Goal: Transaction & Acquisition: Purchase product/service

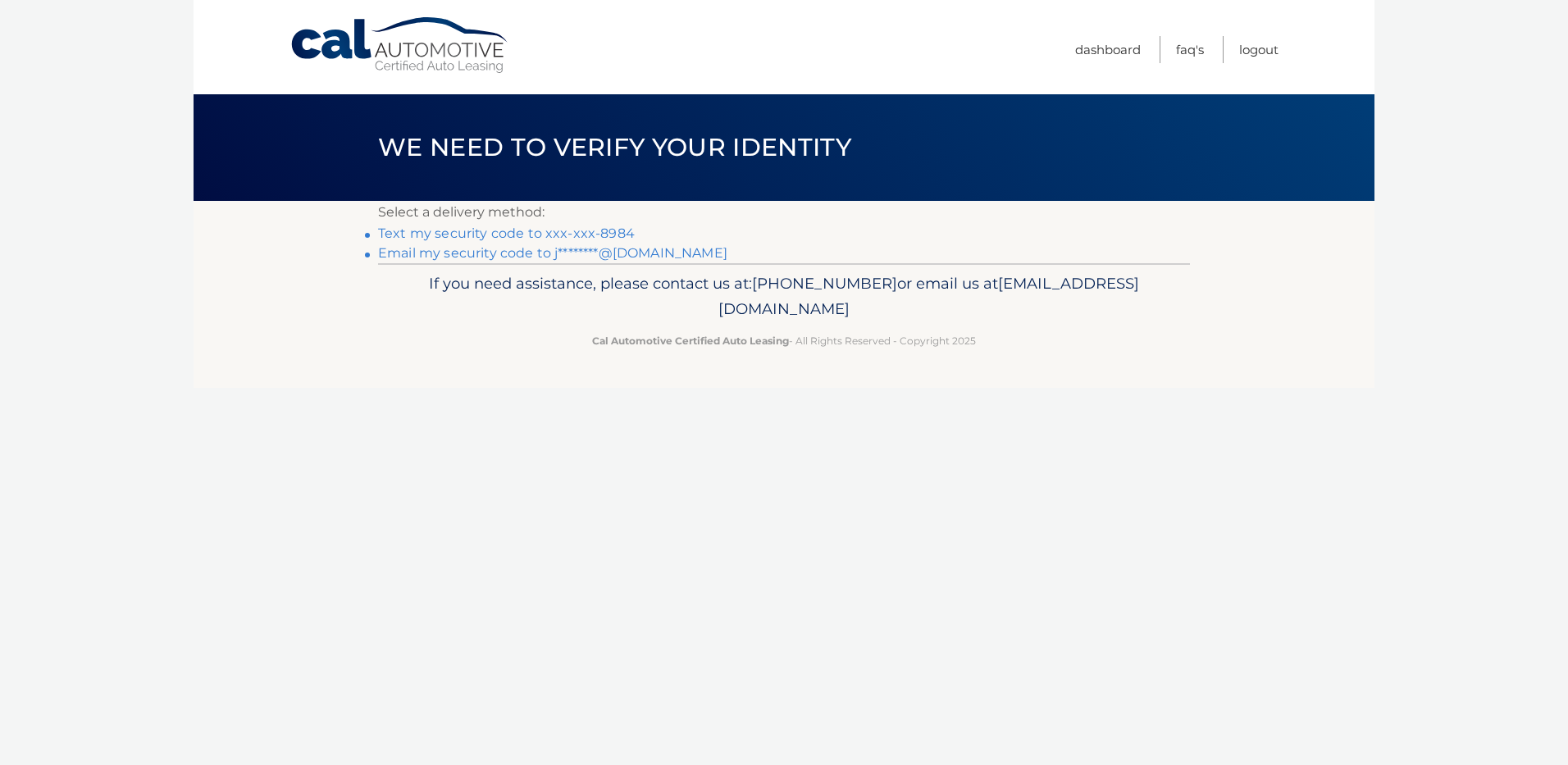
click at [655, 250] on link "Email my security code to j********@gmail.com" at bounding box center [553, 253] width 349 height 16
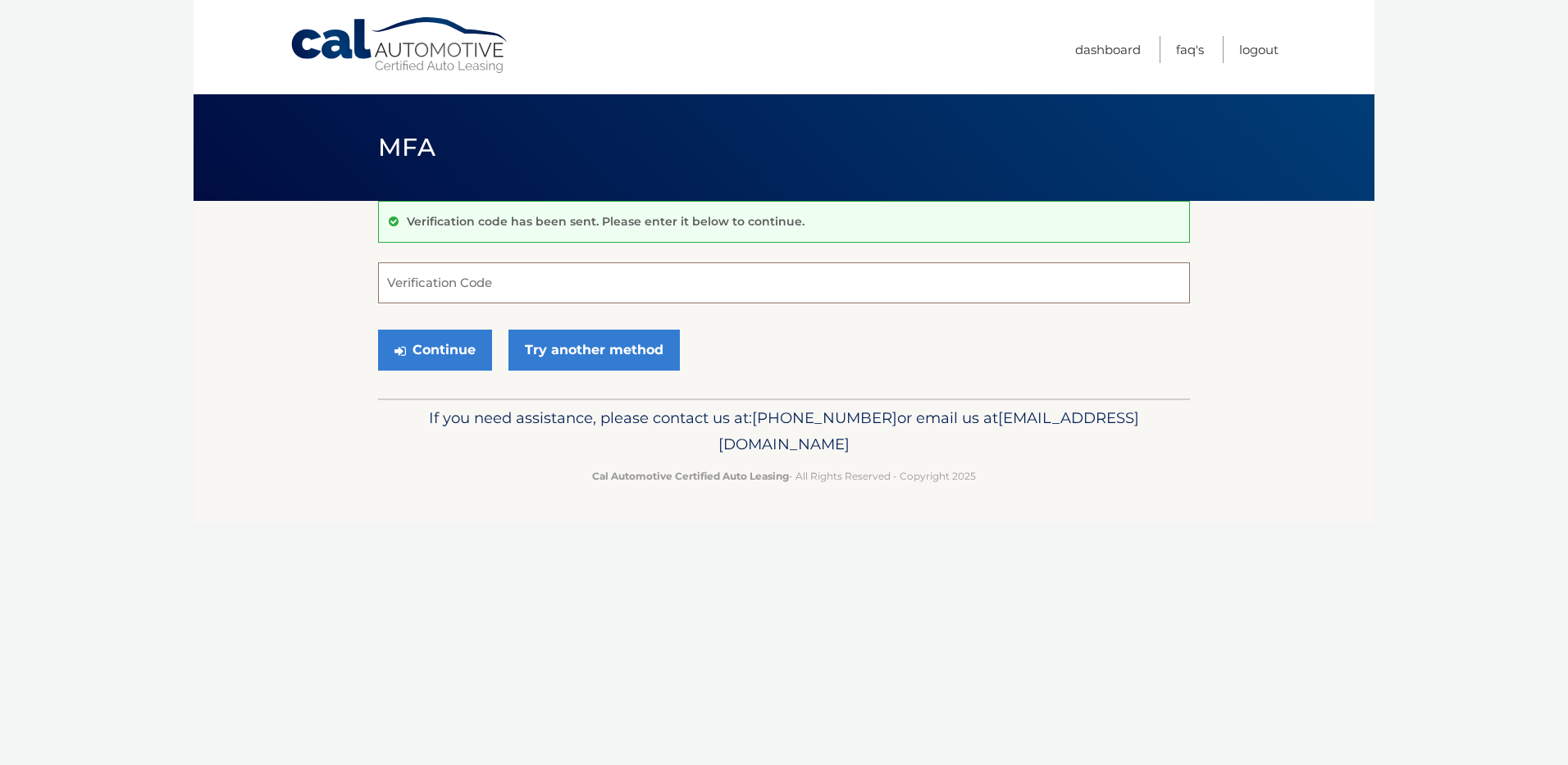
click at [413, 285] on input "Verification Code" at bounding box center [783, 283] width 811 height 41
type input "475861"
click at [460, 359] on button "Continue" at bounding box center [435, 350] width 114 height 41
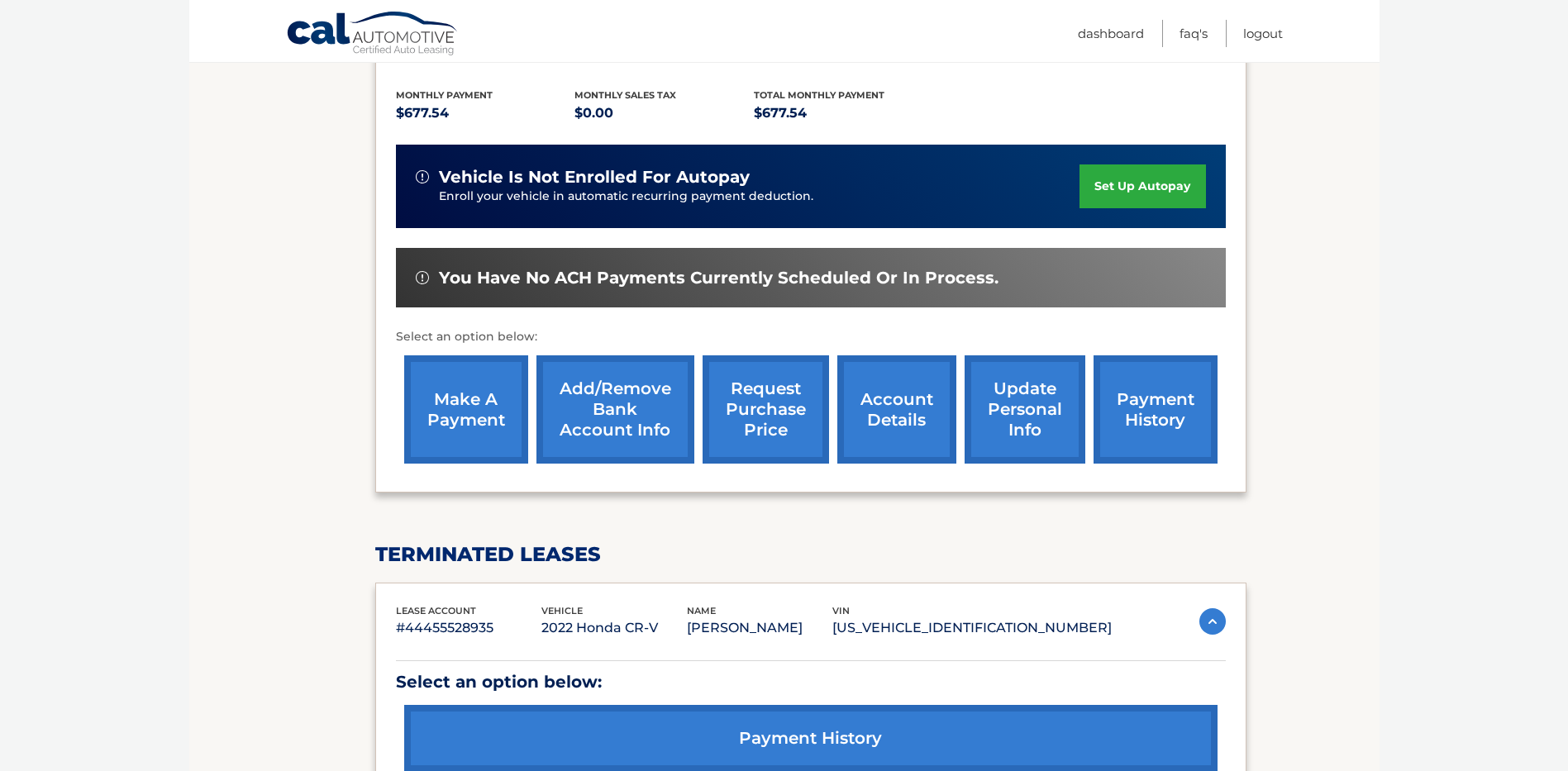
scroll to position [331, 0]
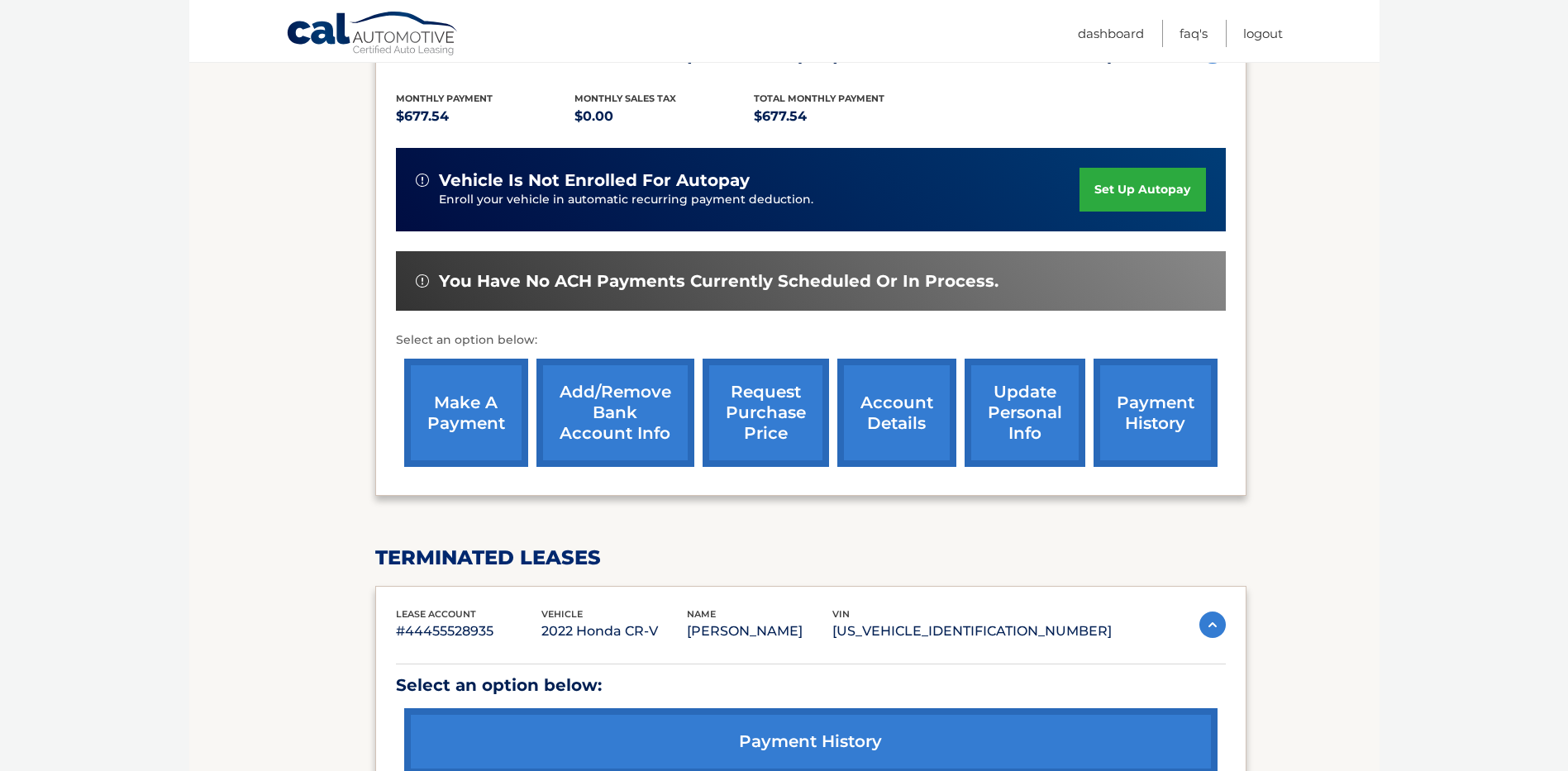
click at [450, 427] on link "make a payment" at bounding box center [466, 412] width 124 height 108
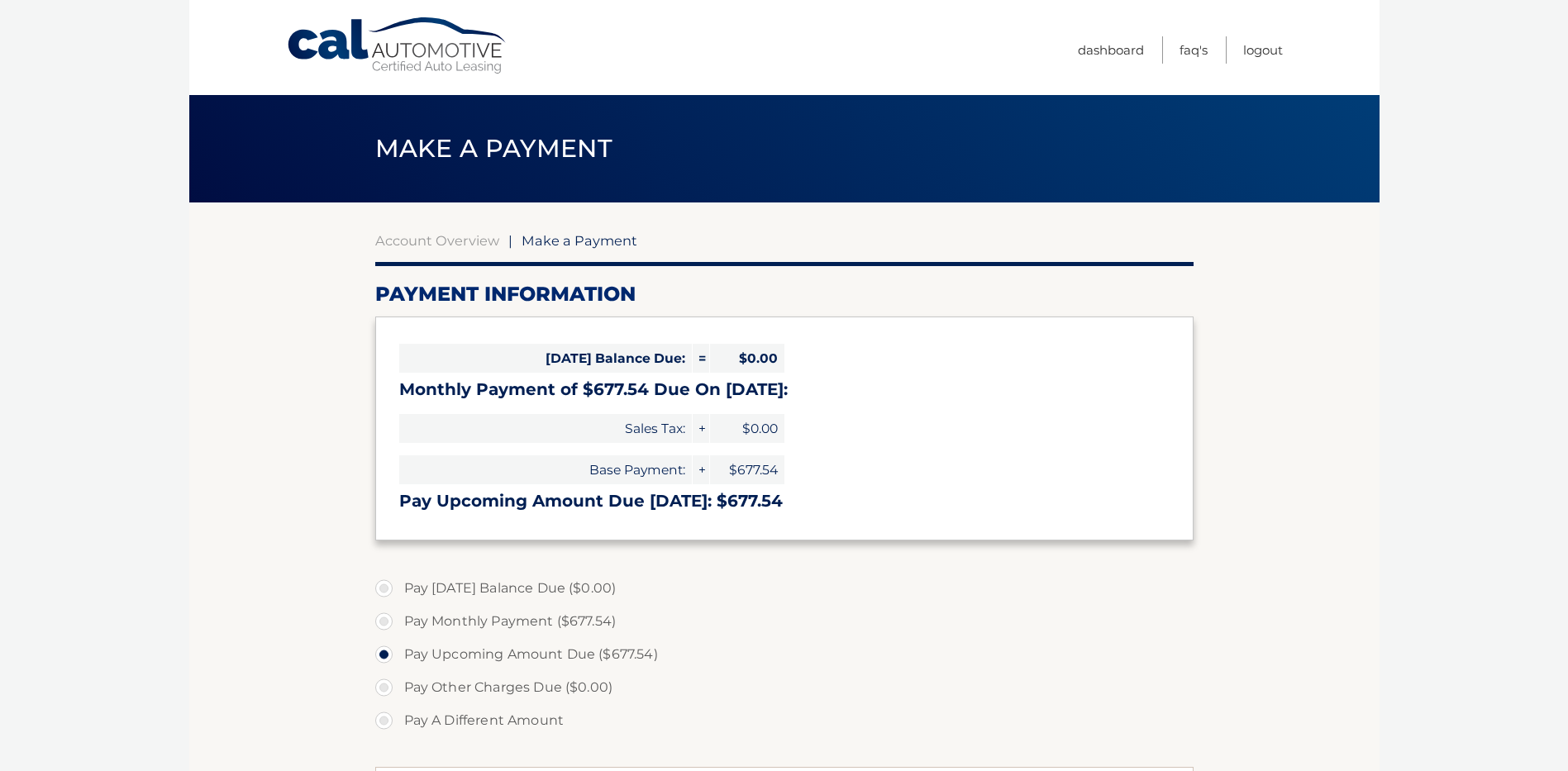
select select "YjA3NTY5NDgtMWUwOS00NDhmLWJiOWMtNzdhOTI2M2UwZDY2"
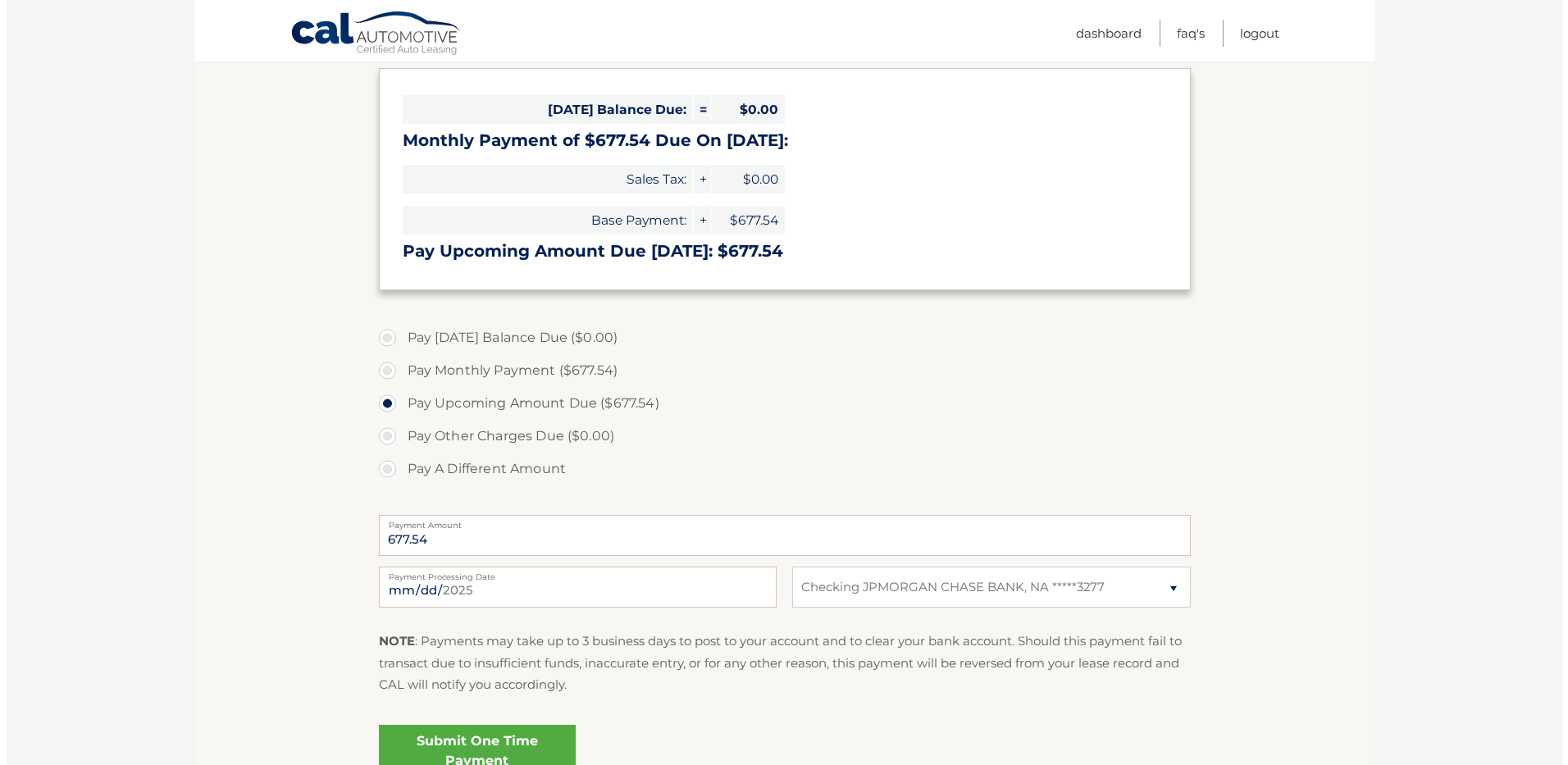
scroll to position [329, 0]
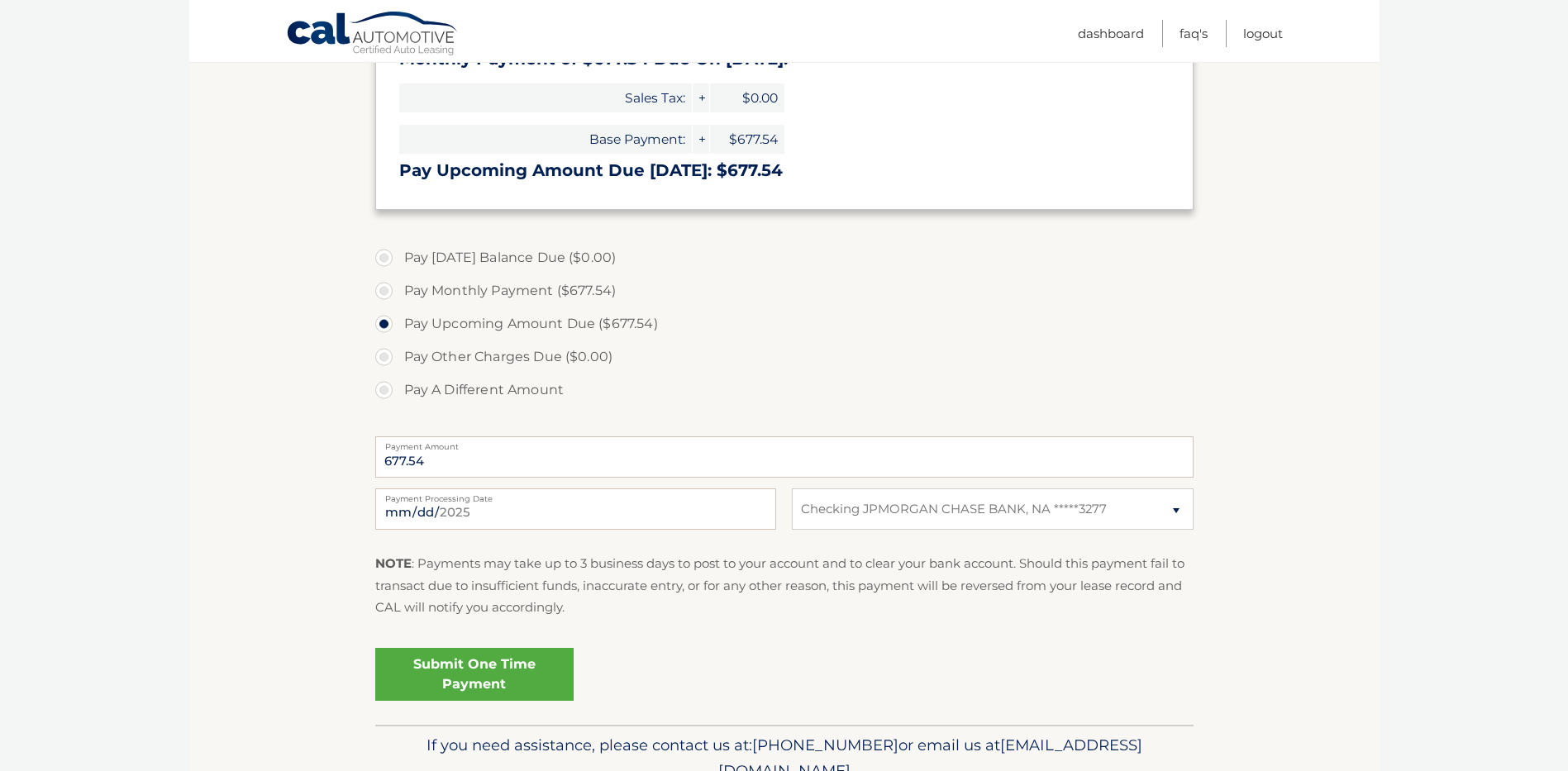
click at [434, 669] on link "Submit One Time Payment" at bounding box center [474, 674] width 198 height 53
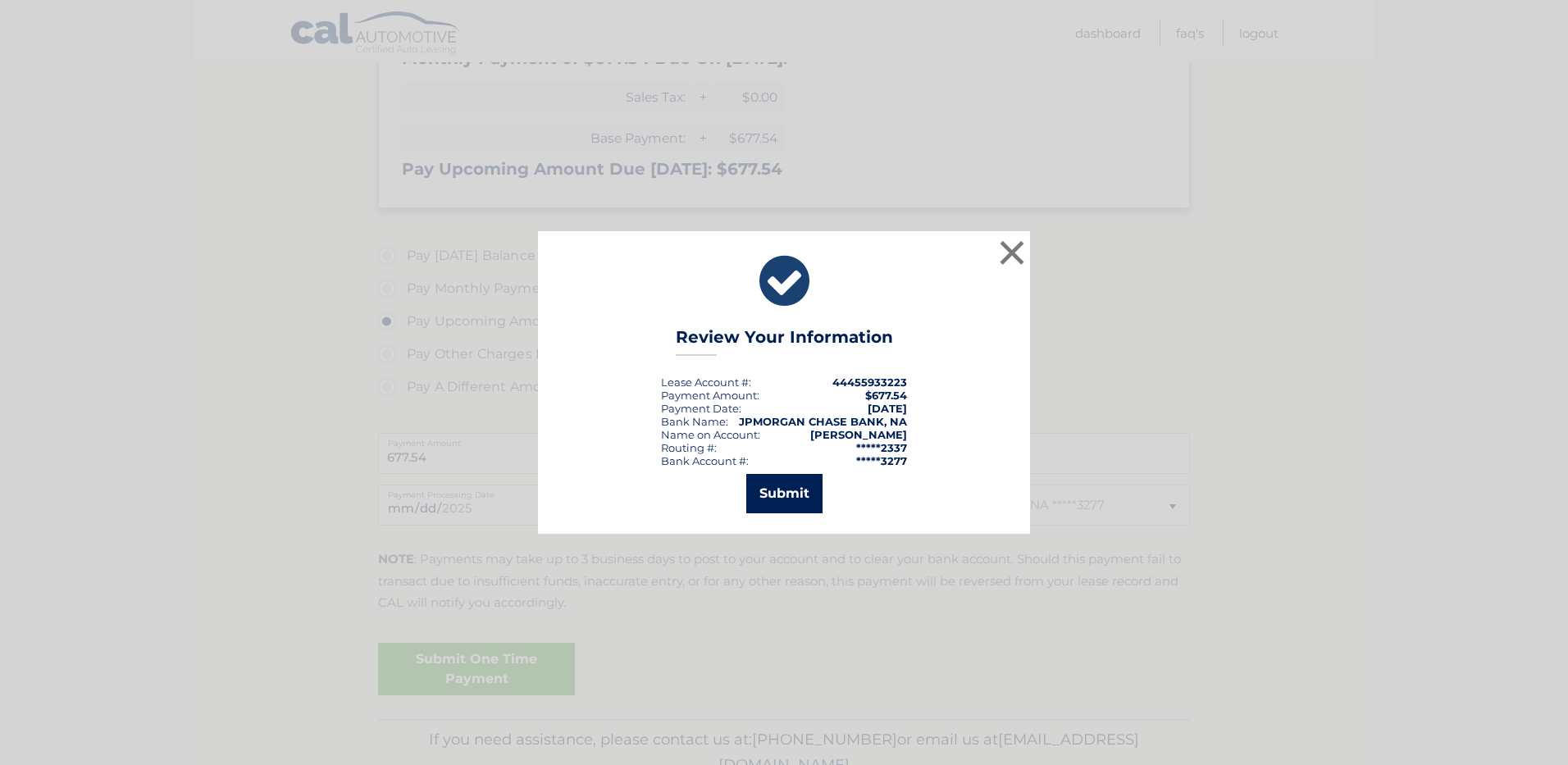
click at [764, 495] on button "Submit" at bounding box center [784, 493] width 76 height 39
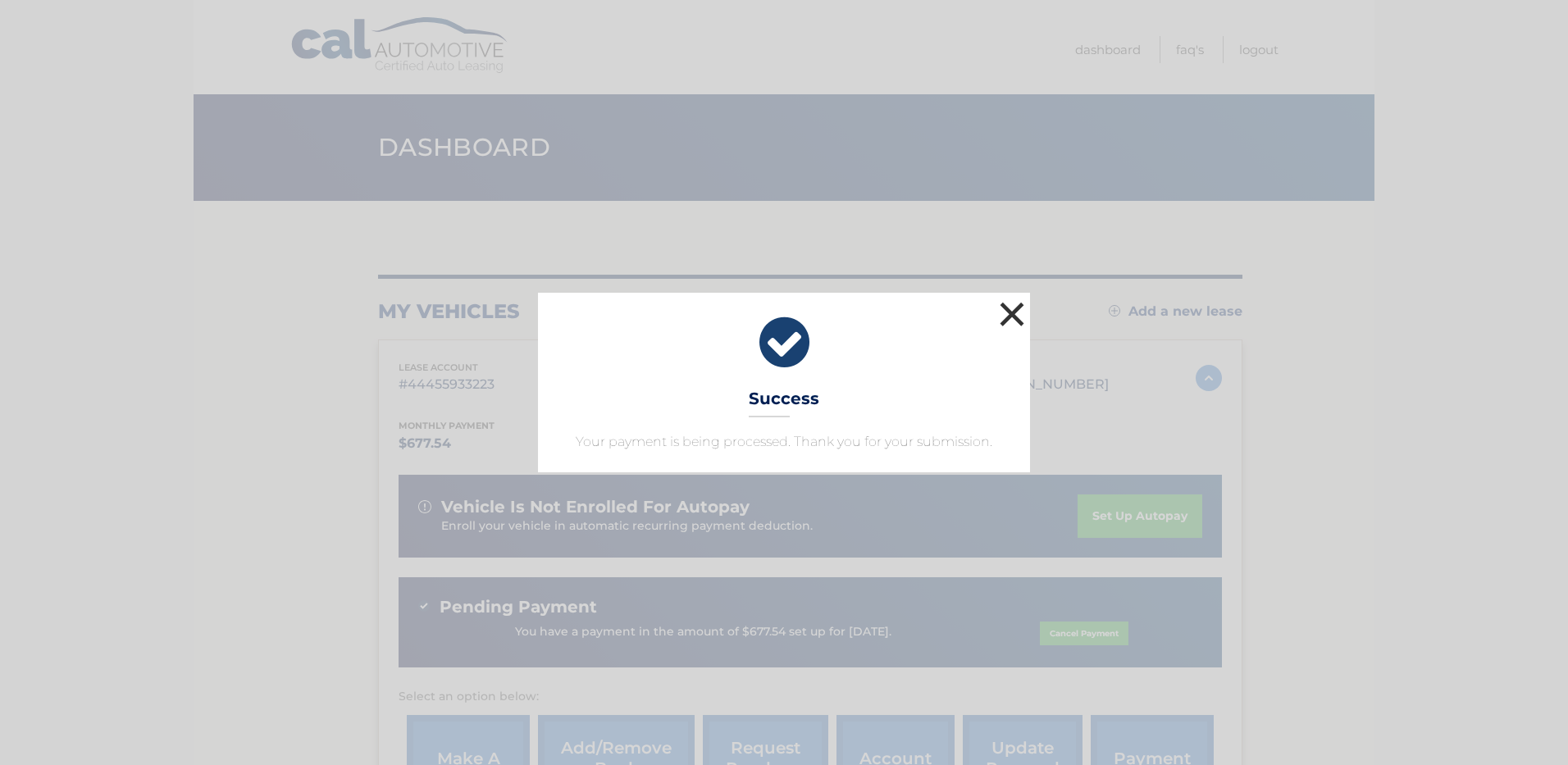
click at [1007, 313] on button "×" at bounding box center [1012, 314] width 33 height 33
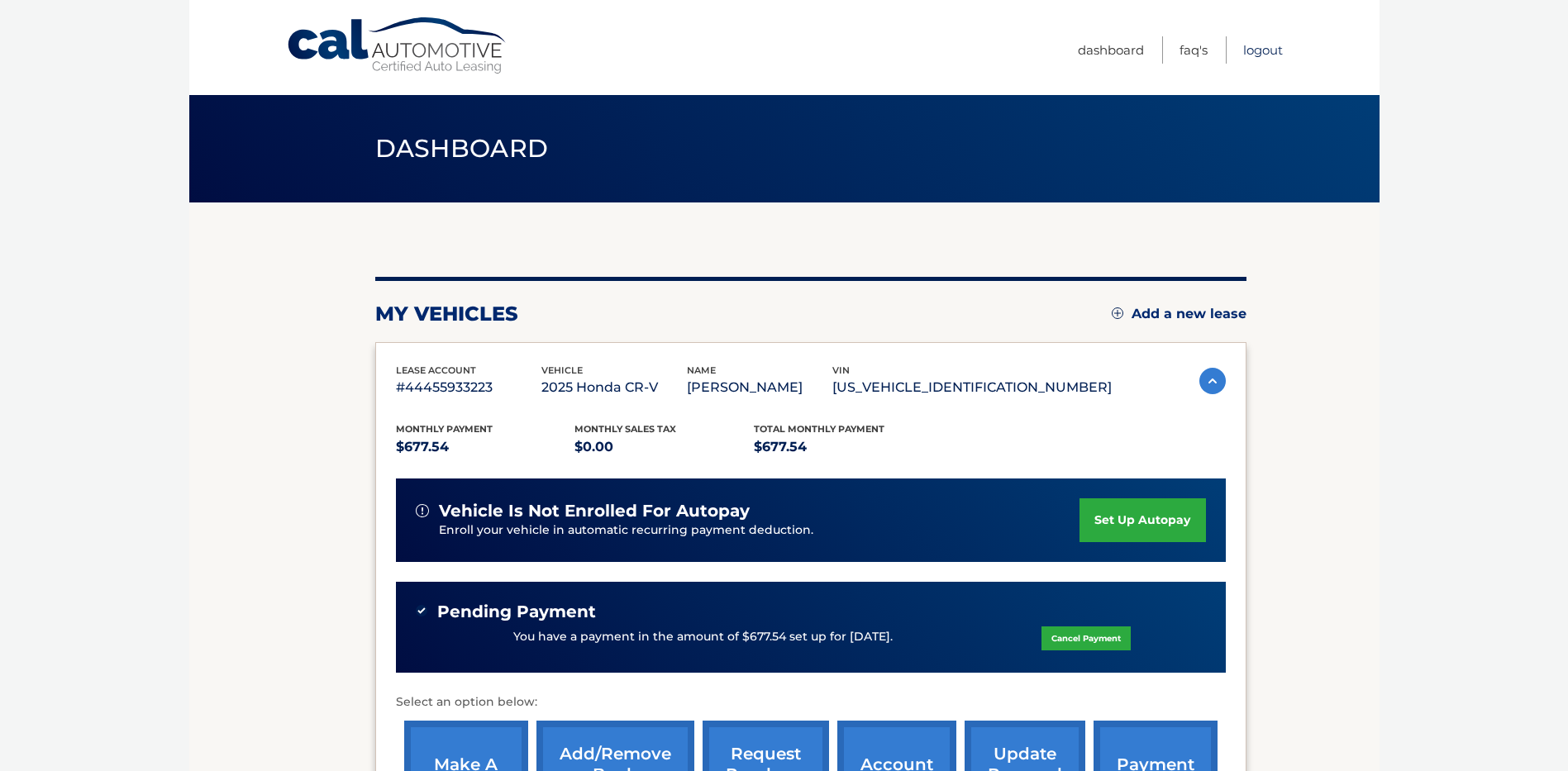
click at [1265, 45] on link "Logout" at bounding box center [1263, 50] width 40 height 28
